Goal: Task Accomplishment & Management: Use online tool/utility

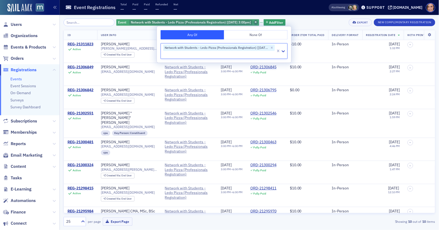
click at [255, 22] on icon "button" at bounding box center [256, 22] width 2 height 3
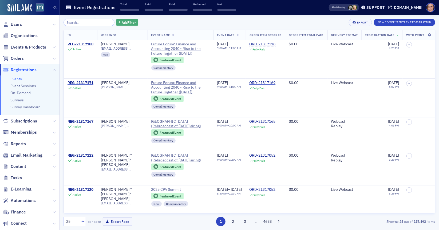
click at [122, 24] on span "Add Filter" at bounding box center [129, 22] width 14 height 5
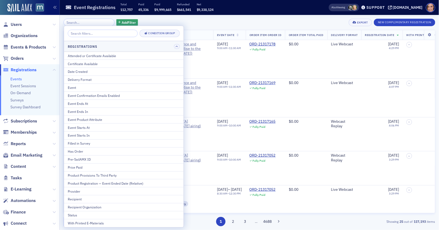
click at [110, 33] on input "search" at bounding box center [103, 33] width 70 height 7
type input "r"
click at [91, 84] on button "Event" at bounding box center [124, 88] width 120 height 8
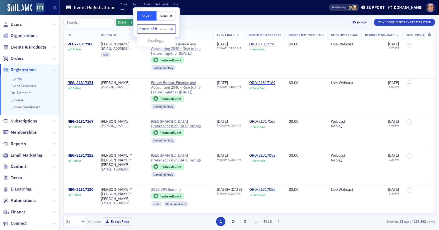
type input "future of fin"
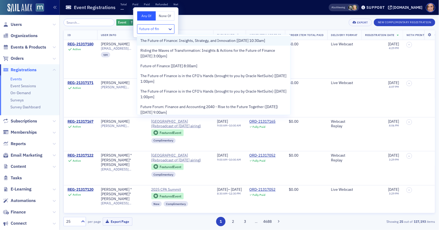
click at [158, 43] on span "The Future of Finance: Insights, Strategy, and Innovation [[DATE] 10:30am]" at bounding box center [203, 41] width 125 height 6
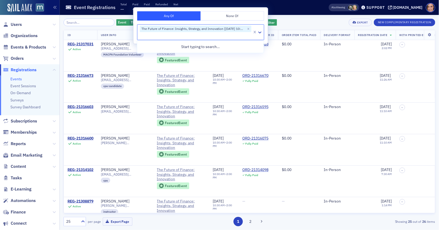
click at [299, 21] on div "Event The Future of Finance: Insights, Strategy, and Innovation [[DATE] 10:30am…" at bounding box center [250, 22] width 372 height 7
